Goal: Information Seeking & Learning: Understand process/instructions

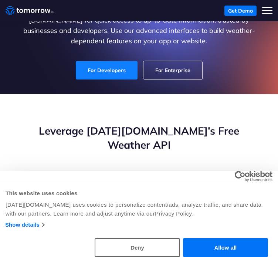
click at [109, 74] on link "For Developers" at bounding box center [107, 70] width 62 height 18
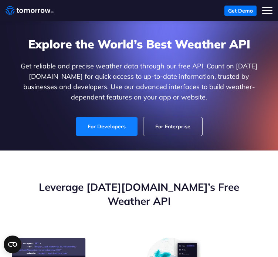
click at [95, 125] on link "For Developers" at bounding box center [107, 126] width 62 height 18
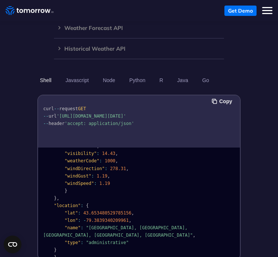
scroll to position [708, 0]
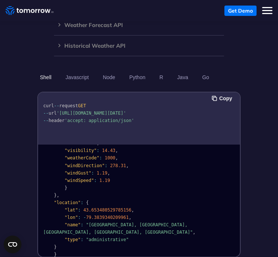
click at [124, 222] on span ""[GEOGRAPHIC_DATA], [GEOGRAPHIC_DATA], [GEOGRAPHIC_DATA], [GEOGRAPHIC_DATA], [G…" at bounding box center [118, 228] width 150 height 13
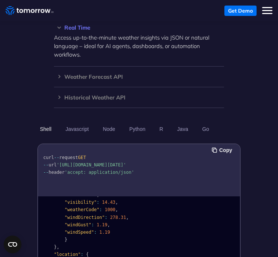
scroll to position [586, 0]
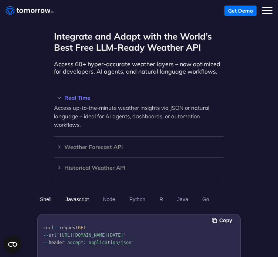
click at [75, 193] on button "Javascript" at bounding box center [77, 199] width 28 height 13
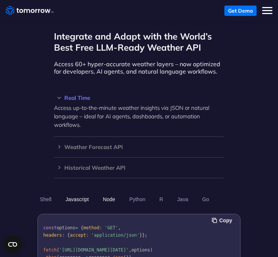
click at [114, 193] on button "Node" at bounding box center [108, 199] width 17 height 13
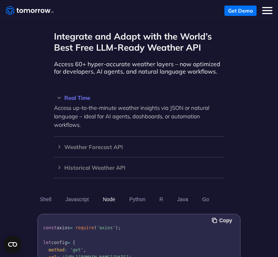
click at [114, 193] on button "Node" at bounding box center [108, 199] width 17 height 13
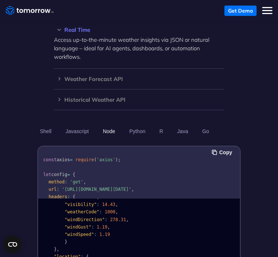
scroll to position [655, 0]
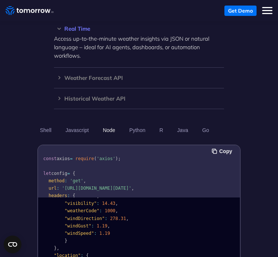
click at [272, 159] on div "Integrate and Adapt with the World’s Best Free LLM-Ready Weather API Access 60+…" at bounding box center [139, 132] width 278 height 356
click at [79, 124] on button "Javascript" at bounding box center [77, 130] width 28 height 13
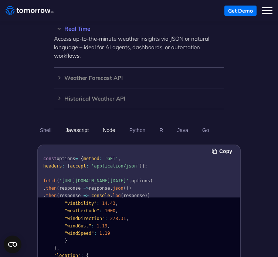
click at [103, 124] on button "Node" at bounding box center [108, 130] width 17 height 13
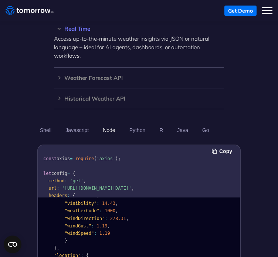
click at [151, 156] on pre "const axios = require ( 'axios' ); let config = { method : 'get' , url : '[URL]…" at bounding box center [139, 215] width 202 height 137
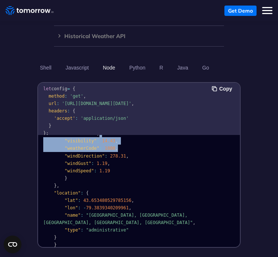
scroll to position [144, 0]
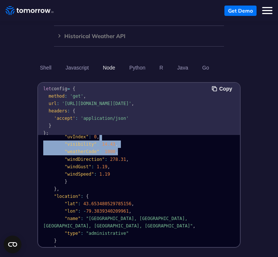
drag, startPoint x: 123, startPoint y: 112, endPoint x: 129, endPoint y: 124, distance: 13.5
click at [129, 124] on pre "{ "data" : { "time" : "[DATE]T13:53:00Z" , "values" : { "cloudBase" : null , "c…" at bounding box center [139, 124] width 202 height 263
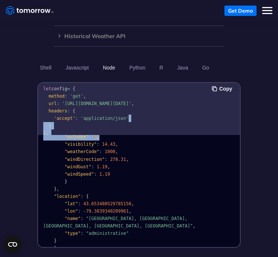
scroll to position [87, 0]
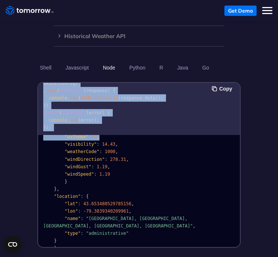
drag, startPoint x: 125, startPoint y: 104, endPoint x: 128, endPoint y: 117, distance: 13.7
click at [128, 117] on div "Copy const axios = require ( 'axios' ); let config = { method : 'get' , url : '…" at bounding box center [139, 165] width 202 height 164
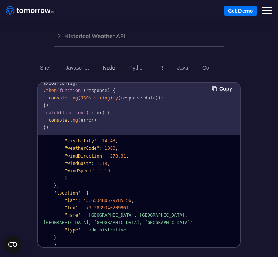
click at [126, 134] on pre "{ "data" : { "time" : "[DATE]T13:53:00Z" , "values" : { "cloudBase" : null , "c…" at bounding box center [139, 120] width 202 height 263
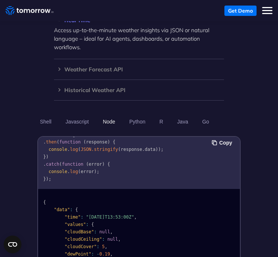
scroll to position [97, 0]
drag, startPoint x: 109, startPoint y: 137, endPoint x: 113, endPoint y: 121, distance: 16.6
click at [113, 121] on pre "const axios = require ( 'axios' ); let config = { method : 'get' , url : '[URL]…" at bounding box center [139, 117] width 202 height 137
click at [131, 115] on button "Python" at bounding box center [137, 121] width 21 height 13
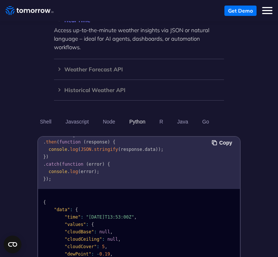
scroll to position [52, 0]
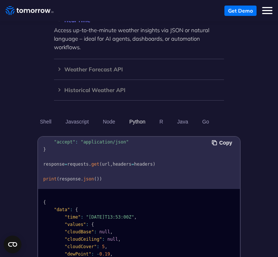
click at [170, 115] on ul "Shell Javascript Node Python R Java Go" at bounding box center [138, 121] width 203 height 13
click at [176, 115] on button "Java" at bounding box center [182, 121] width 16 height 13
click at [130, 115] on button "Python" at bounding box center [137, 121] width 21 height 13
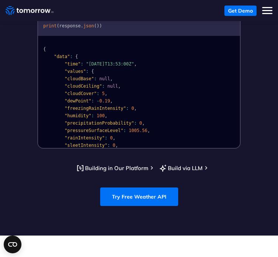
scroll to position [148, 0]
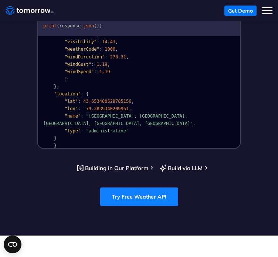
click at [140, 187] on link "Try Free Weather API" at bounding box center [139, 196] width 78 height 18
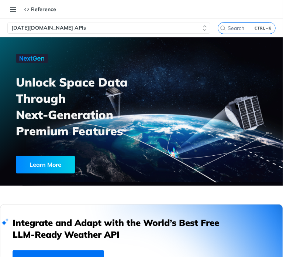
click at [7, 4] on div "Recipes Reference v4.0.1 Reference Recipes FAQs Help Center Blog API Status Get…" at bounding box center [14, 9] width 15 height 11
click at [12, 6] on button "Toggle navigation menu" at bounding box center [12, 9] width 11 height 11
